Goal: Information Seeking & Learning: Learn about a topic

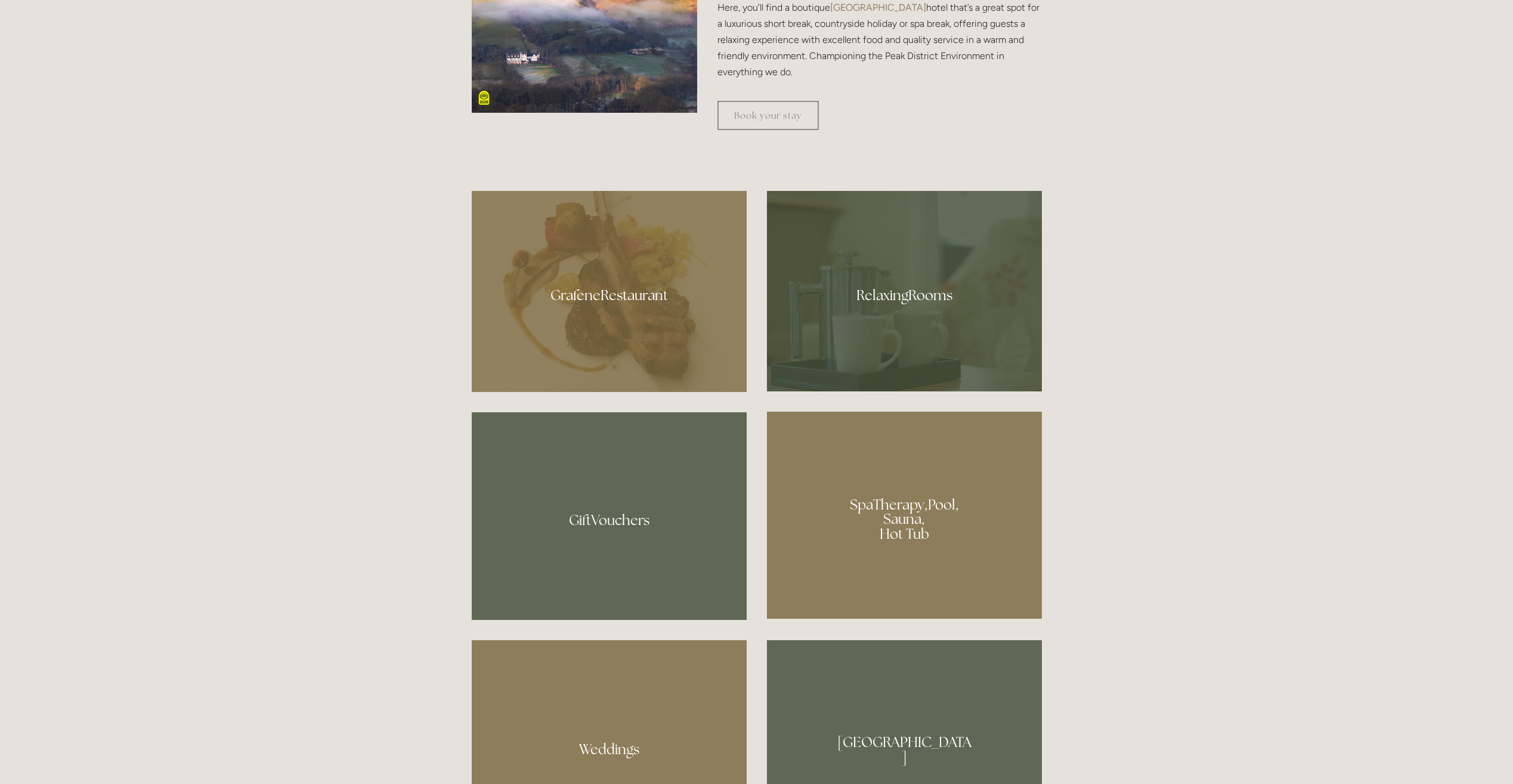
scroll to position [835, 0]
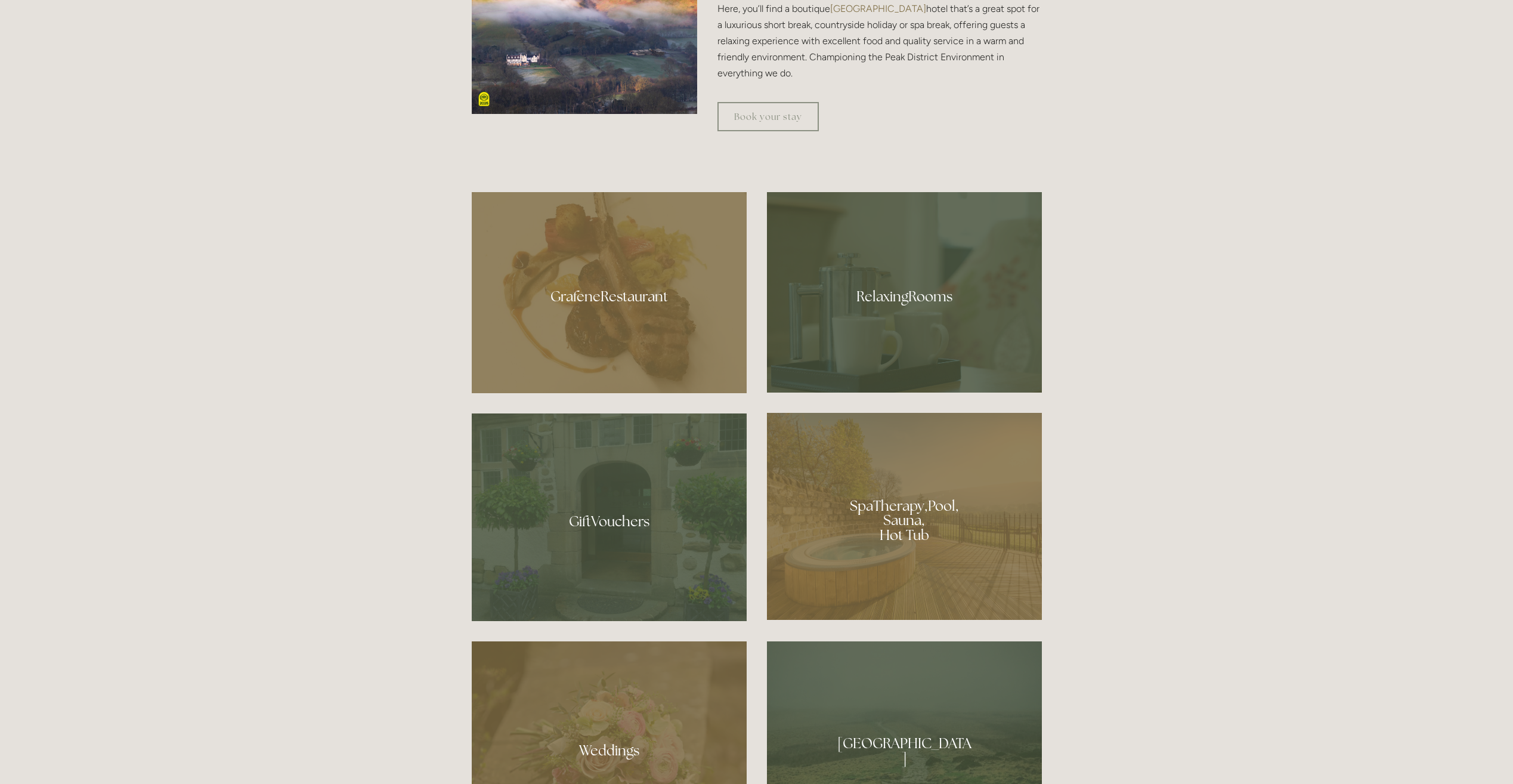
click at [909, 500] on div at bounding box center [904, 516] width 275 height 207
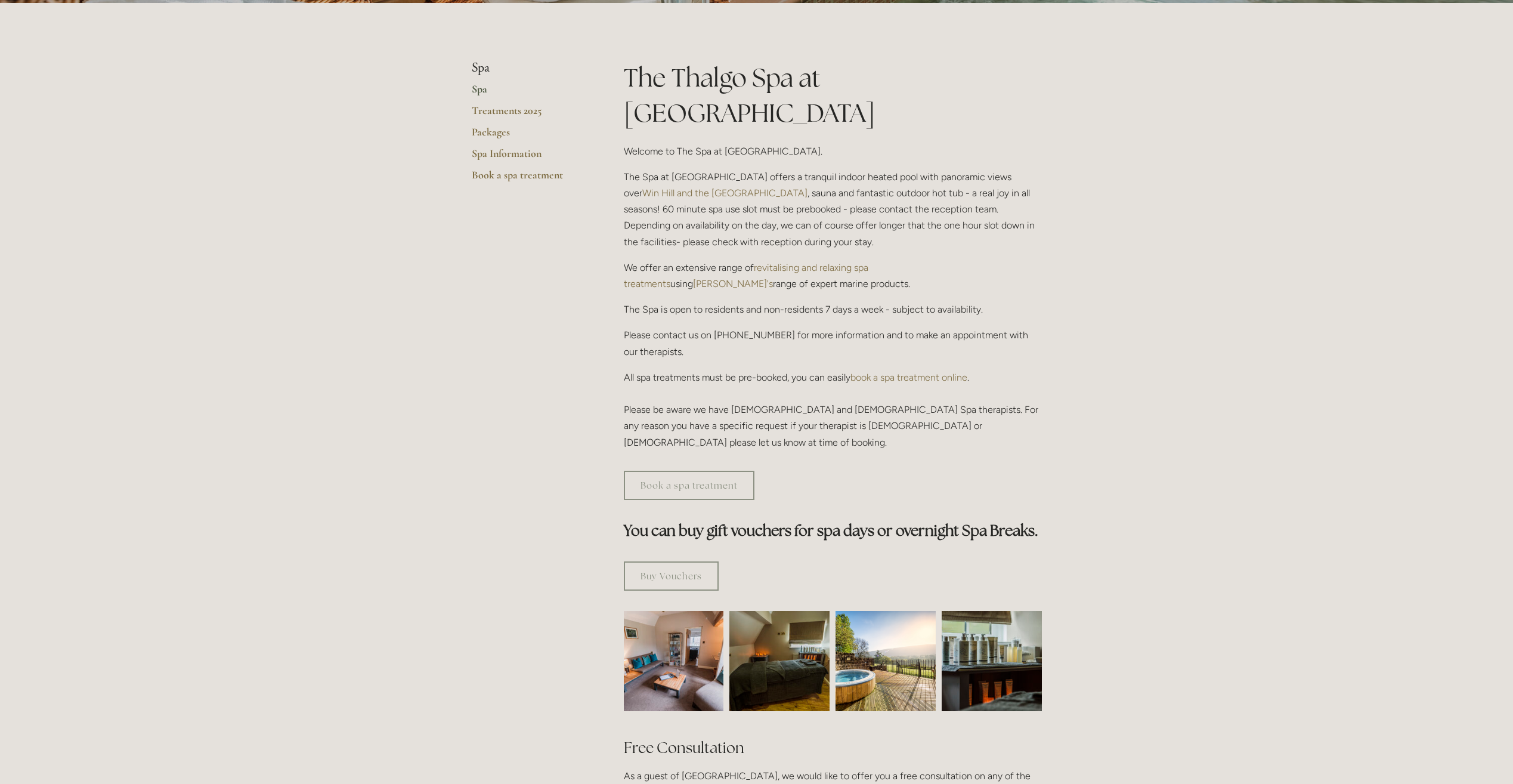
scroll to position [298, 0]
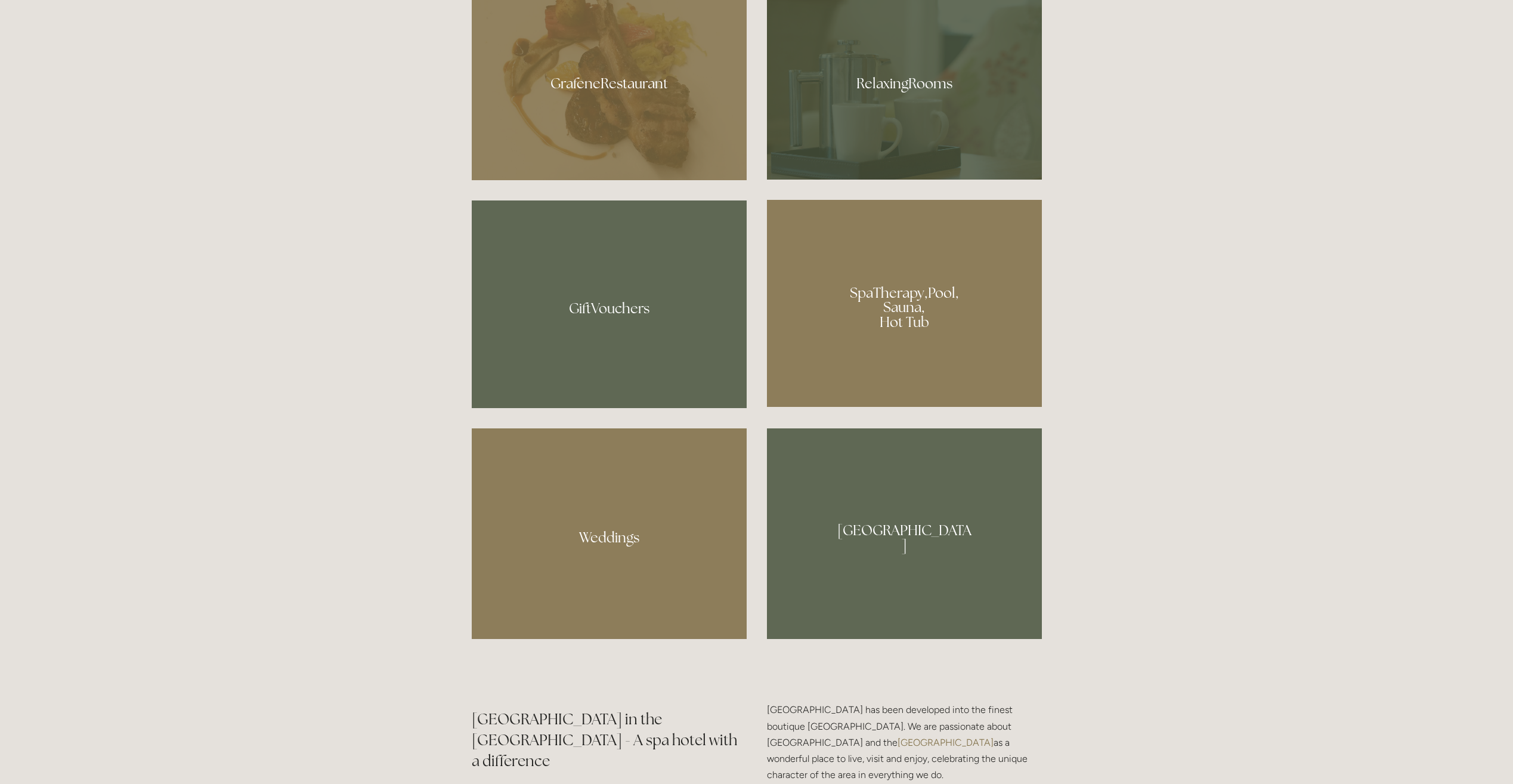
scroll to position [1073, 0]
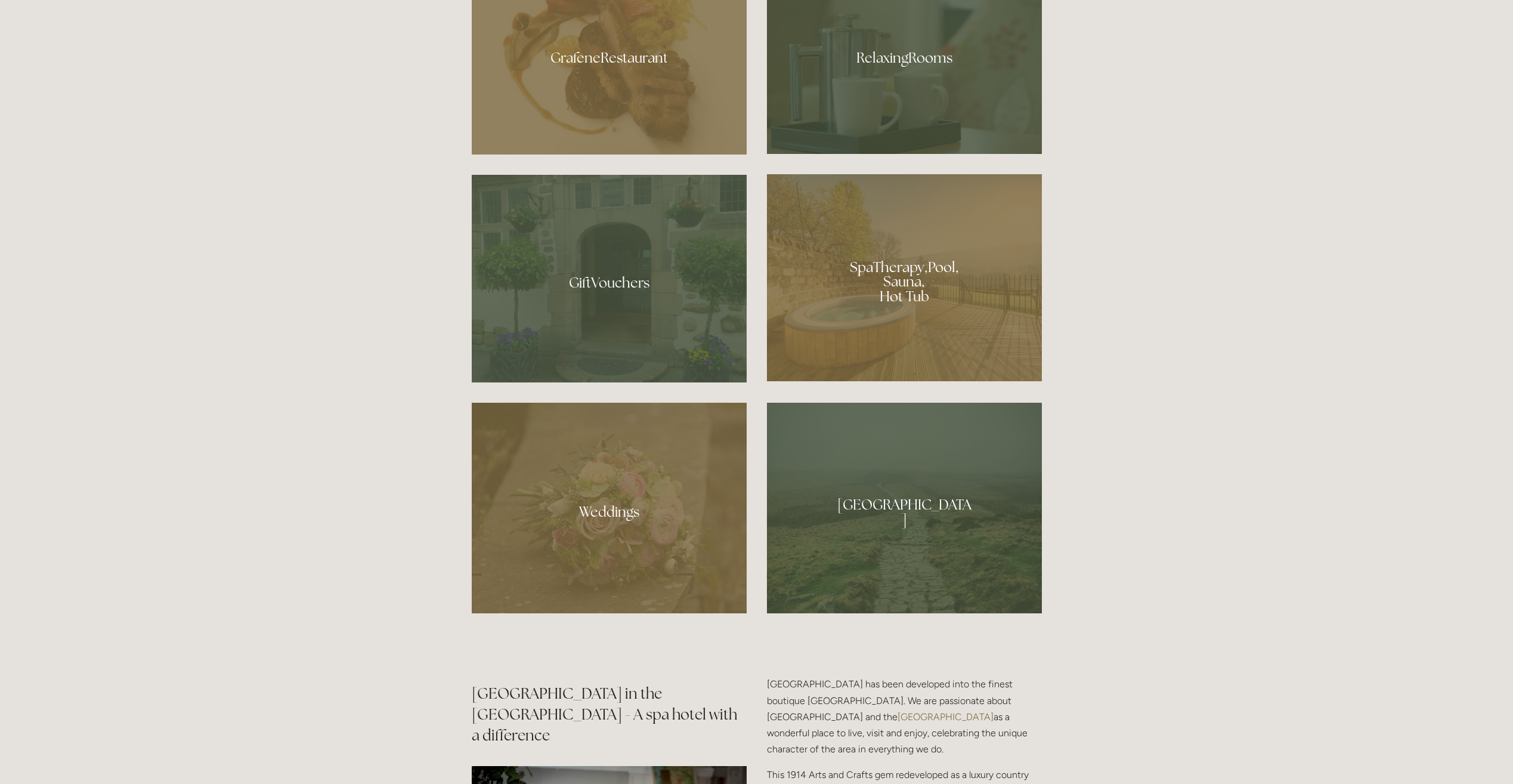
click at [880, 257] on div at bounding box center [904, 278] width 275 height 207
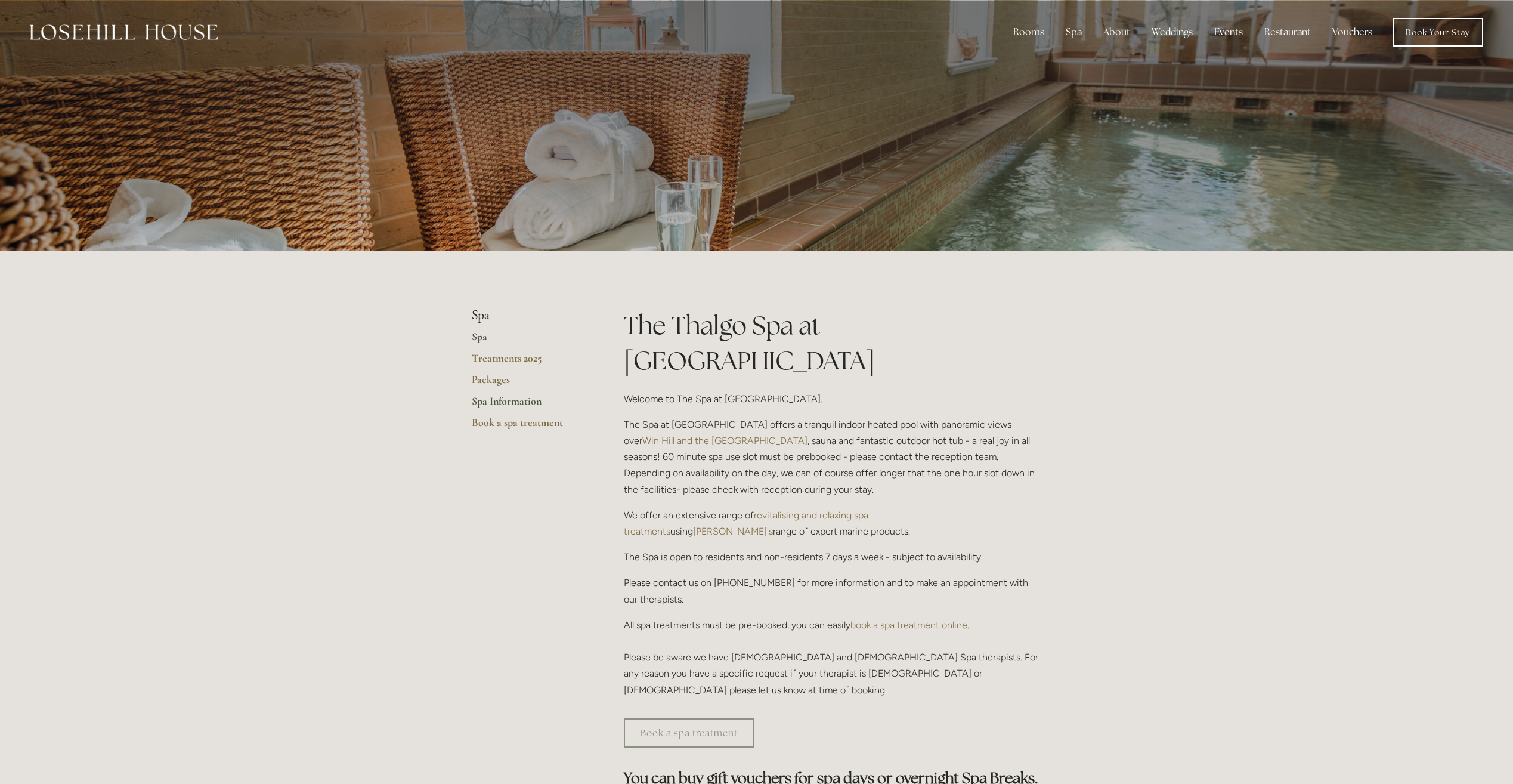
click at [527, 400] on link "Spa Information" at bounding box center [528, 404] width 114 height 21
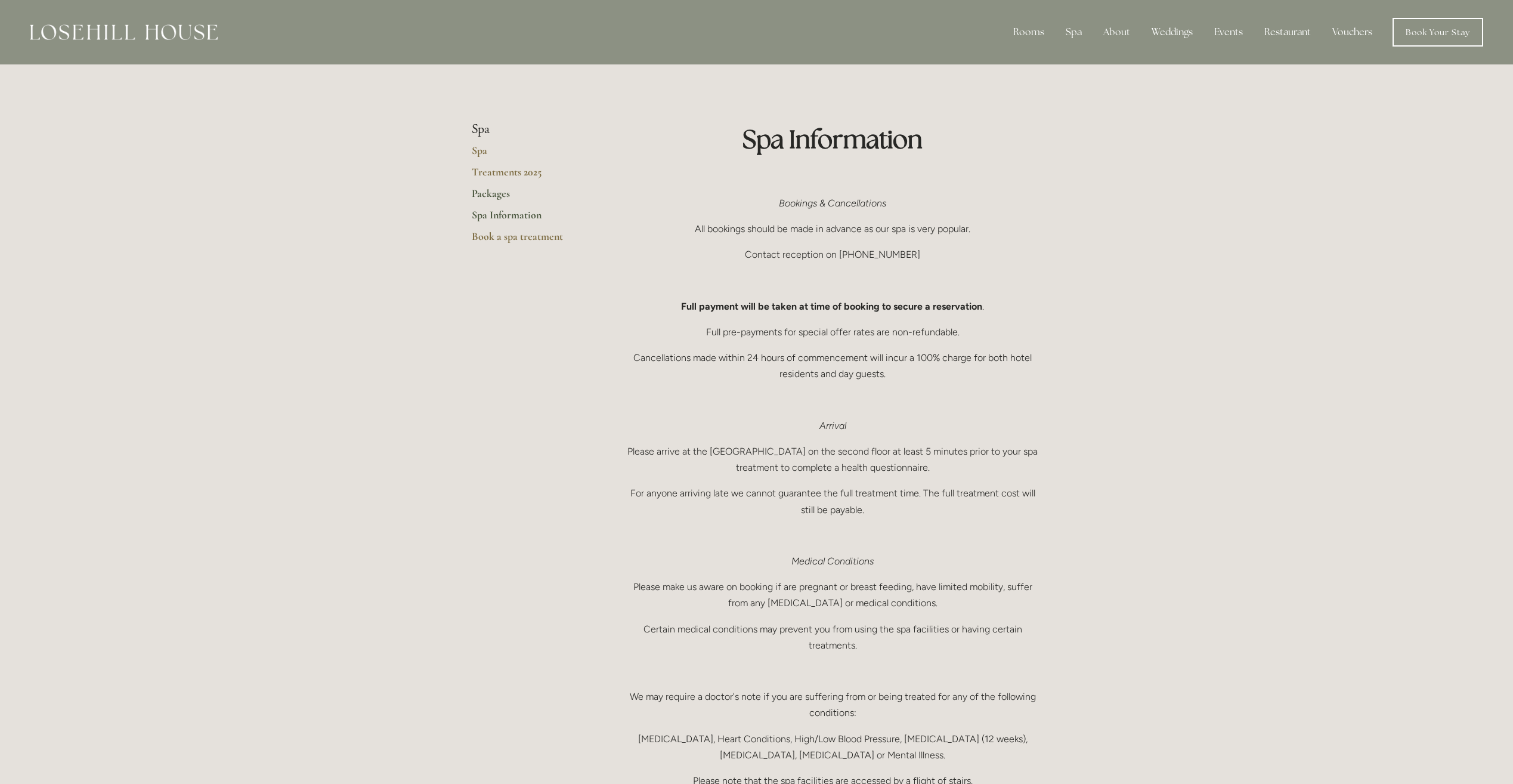
click at [491, 194] on link "Packages" at bounding box center [528, 197] width 114 height 21
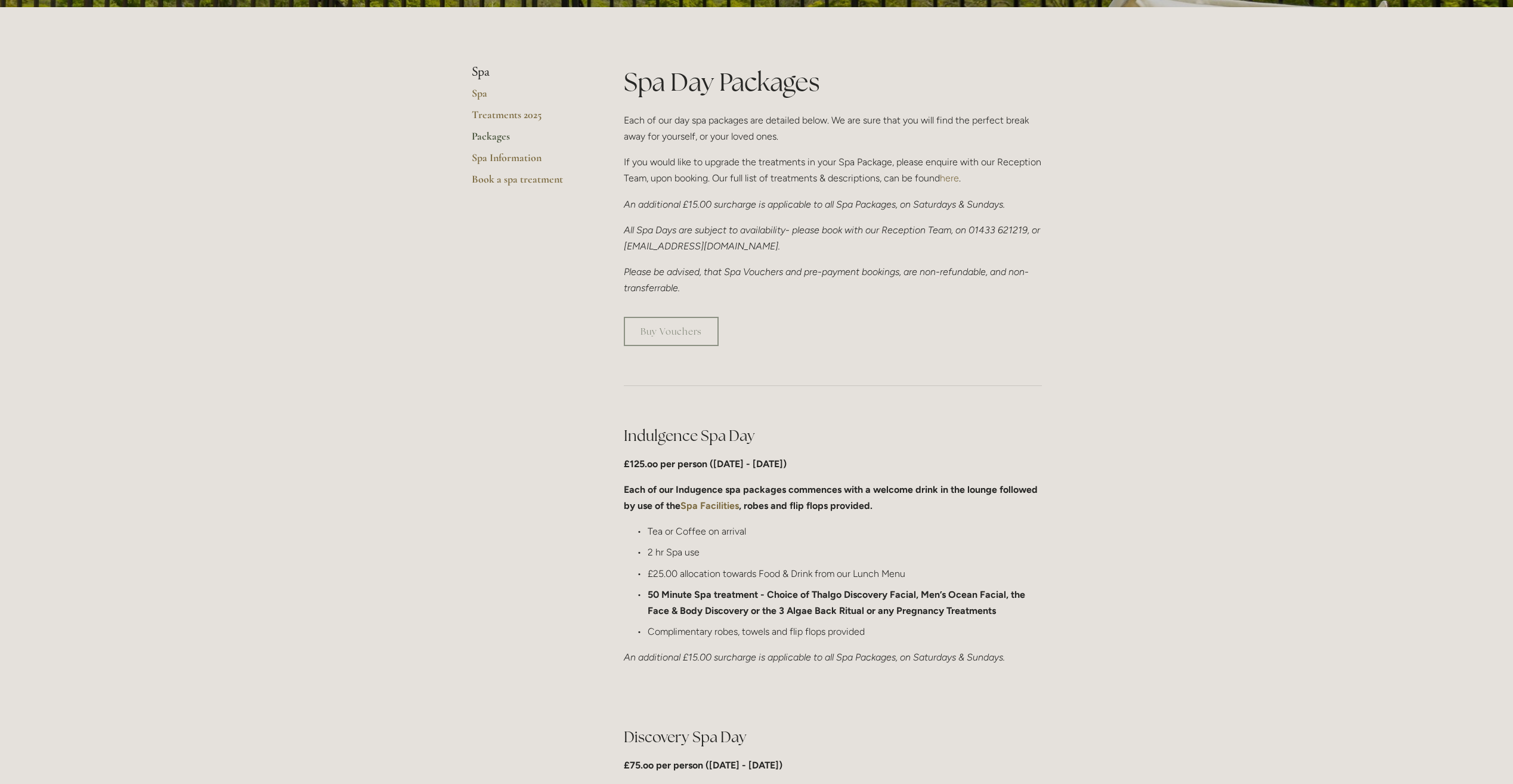
scroll to position [238, 0]
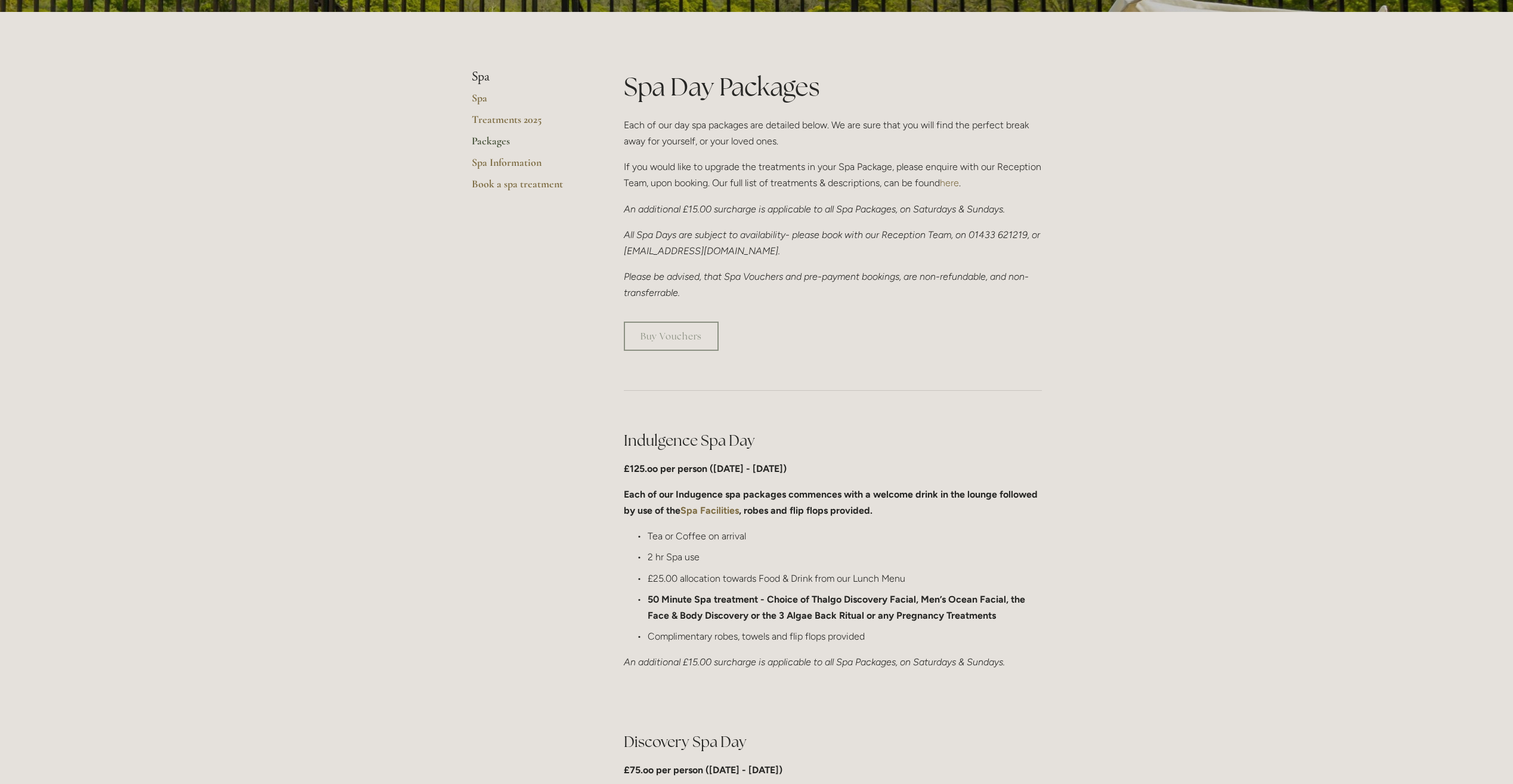
drag, startPoint x: 623, startPoint y: 469, endPoint x: 642, endPoint y: 490, distance: 28.3
click at [623, 469] on strong "£125.oo per person (Monday - Friday)" at bounding box center [705, 468] width 163 height 11
drag, startPoint x: 641, startPoint y: 556, endPoint x: 722, endPoint y: 550, distance: 81.2
click at [722, 550] on p "2 hr Spa use" at bounding box center [844, 556] width 394 height 16
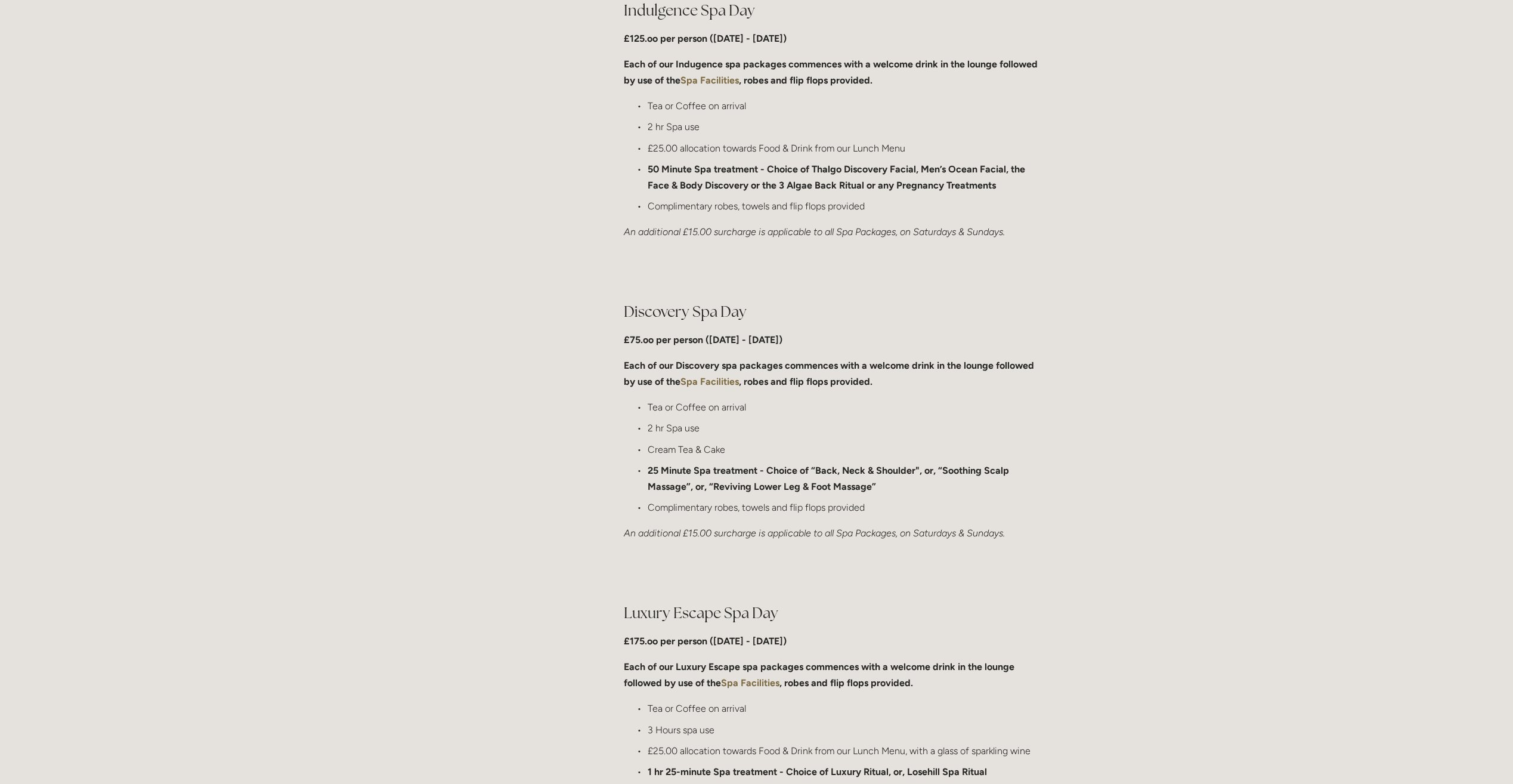
scroll to position [656, 0]
